Goal: Information Seeking & Learning: Learn about a topic

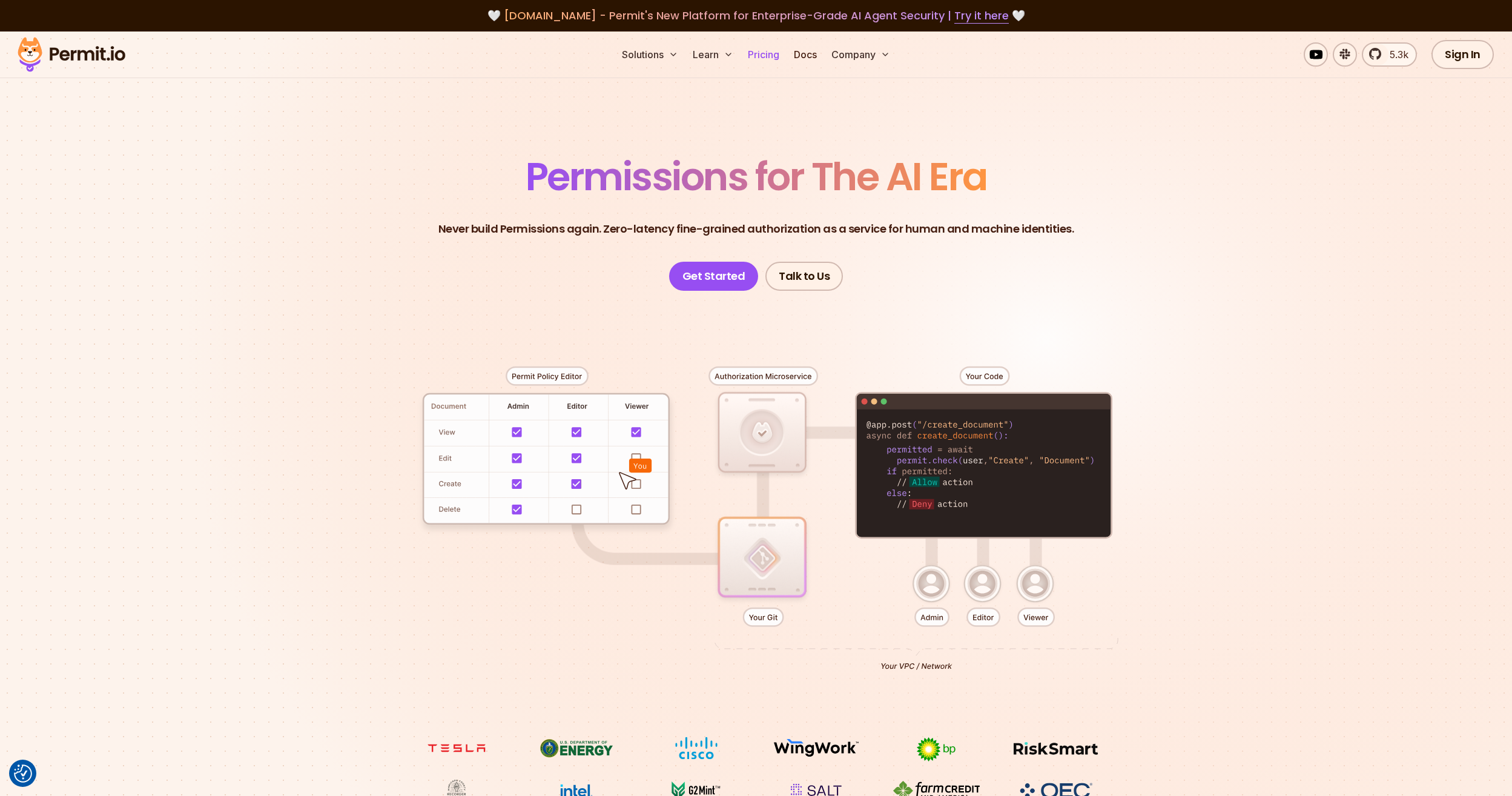
click at [755, 62] on link "Pricing" at bounding box center [764, 54] width 41 height 24
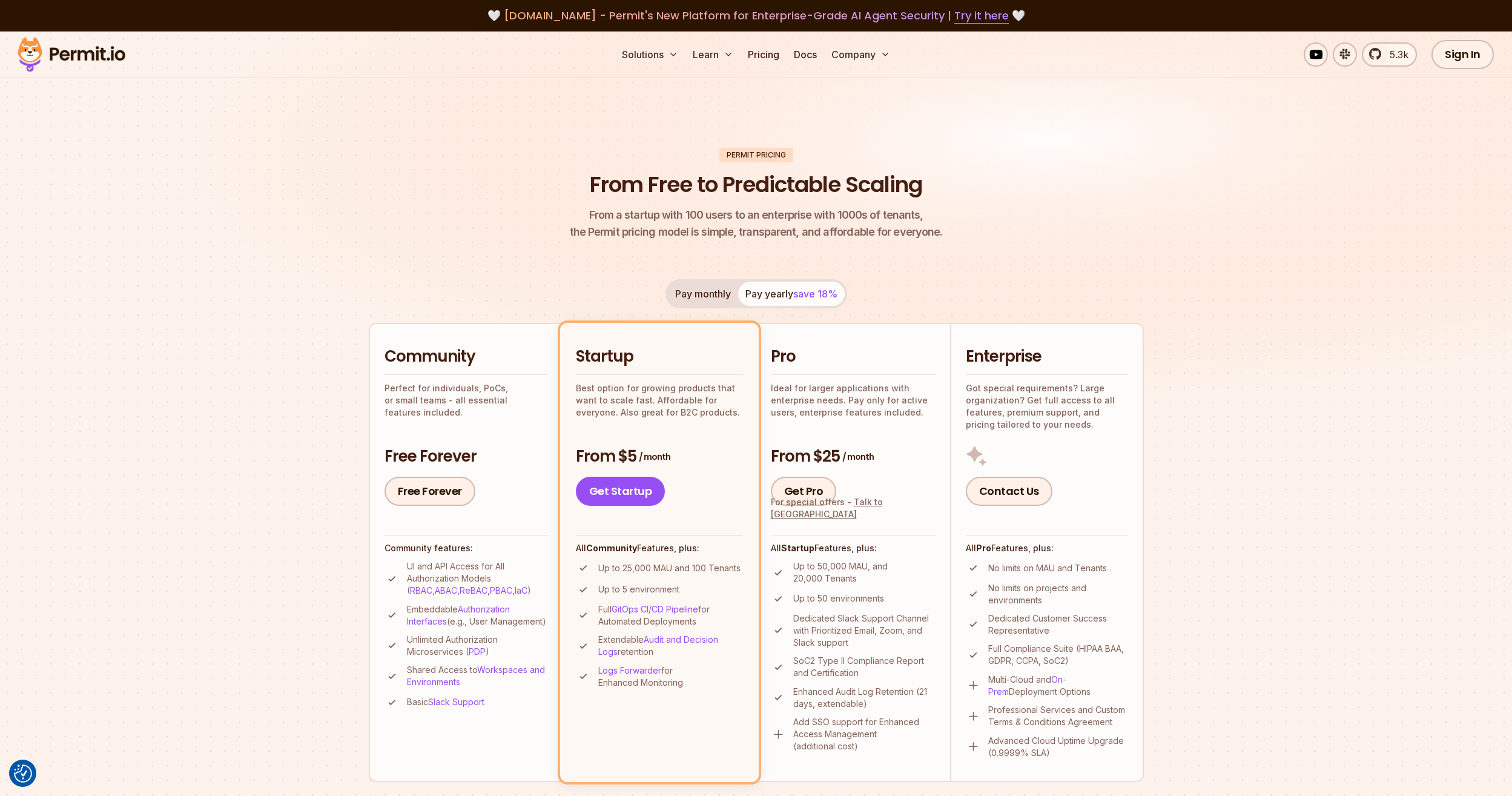
click at [55, 44] on img at bounding box center [71, 54] width 118 height 41
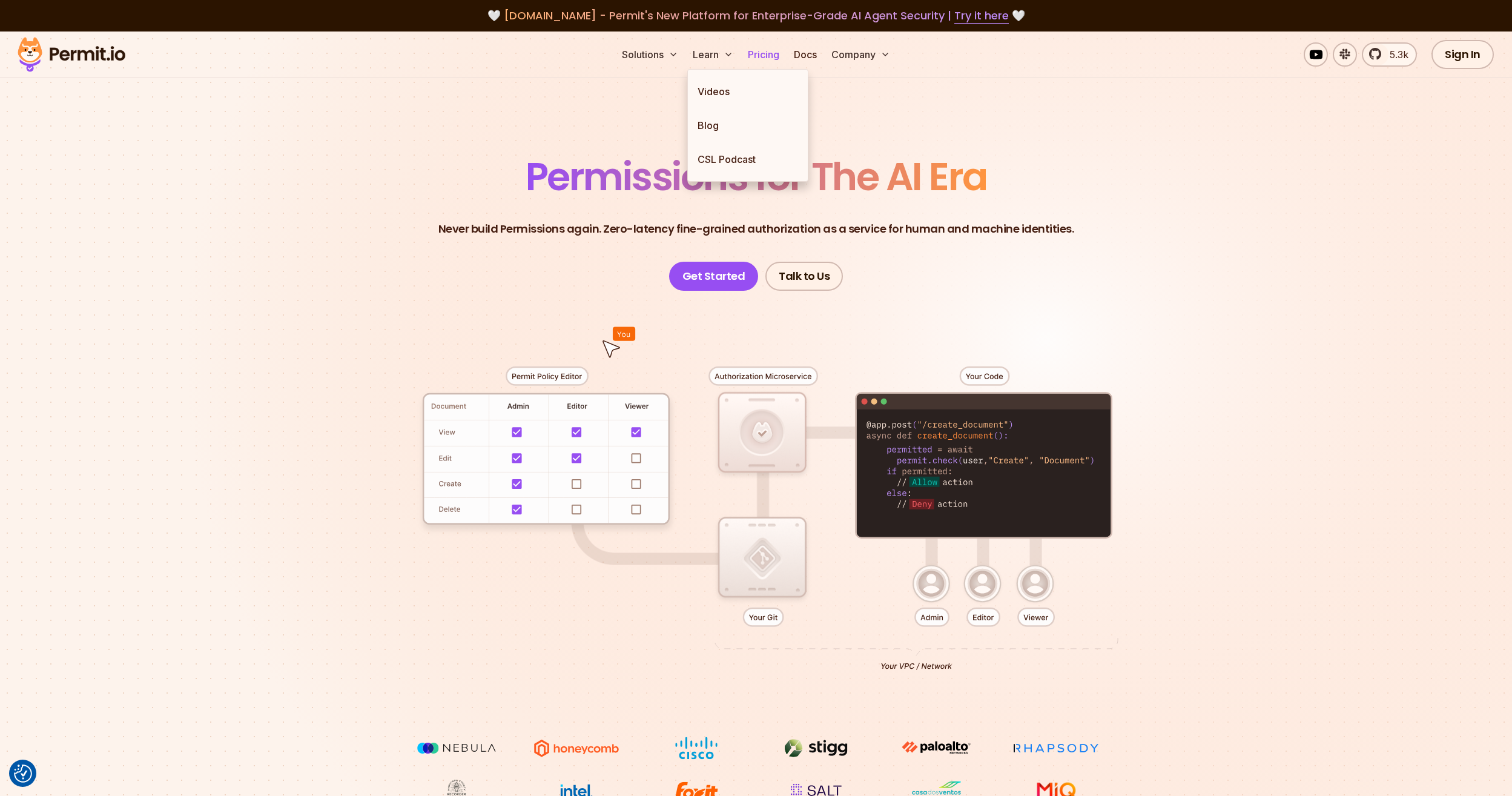
click at [749, 53] on link "Pricing" at bounding box center [764, 54] width 41 height 24
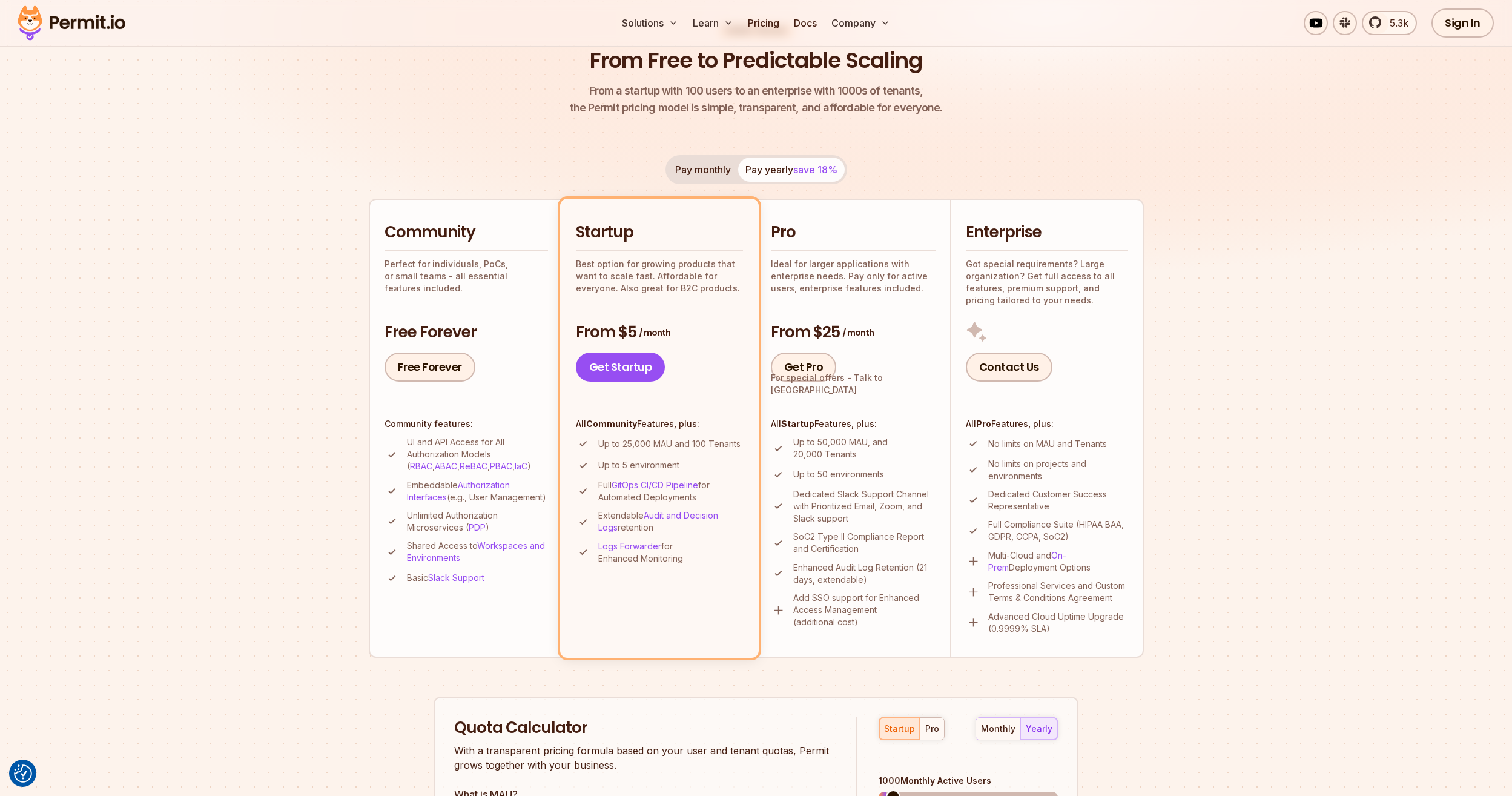
scroll to position [61, 0]
